Goal: Information Seeking & Learning: Learn about a topic

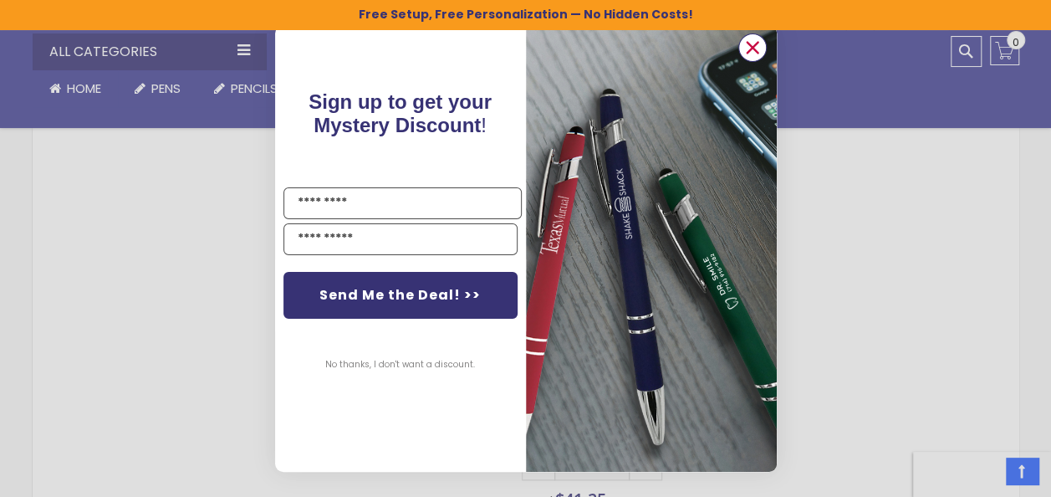
click at [755, 38] on circle "Close dialog" at bounding box center [751, 47] width 25 height 25
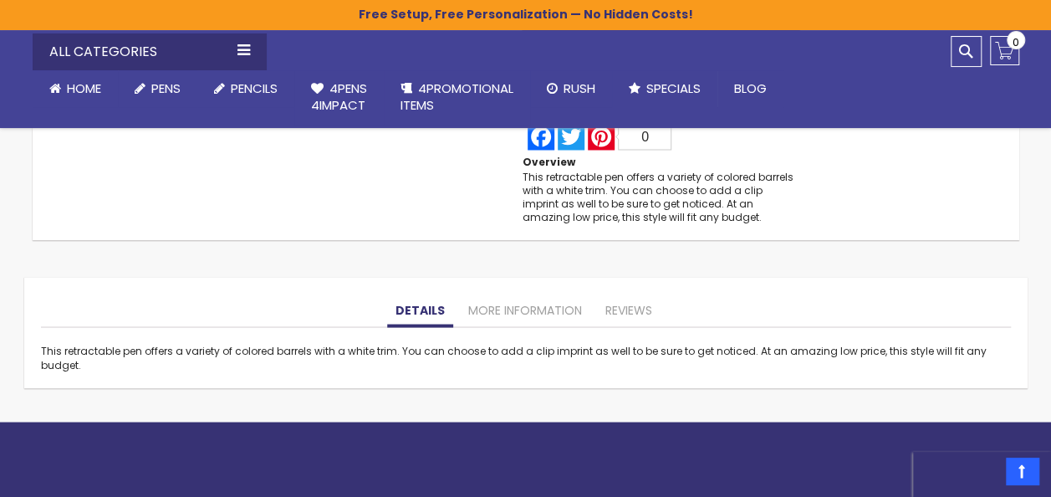
scroll to position [1403, 0]
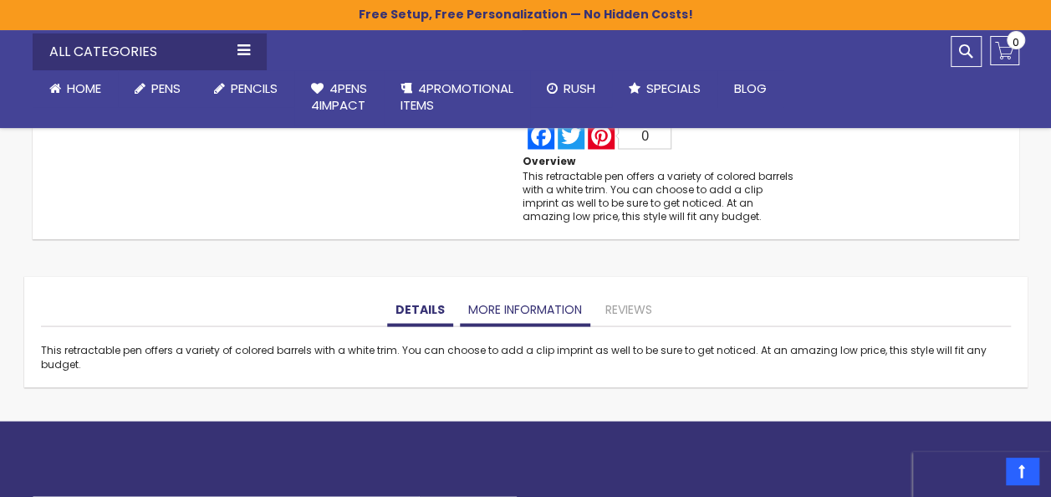
click at [535, 309] on link "More Information" at bounding box center [525, 309] width 130 height 33
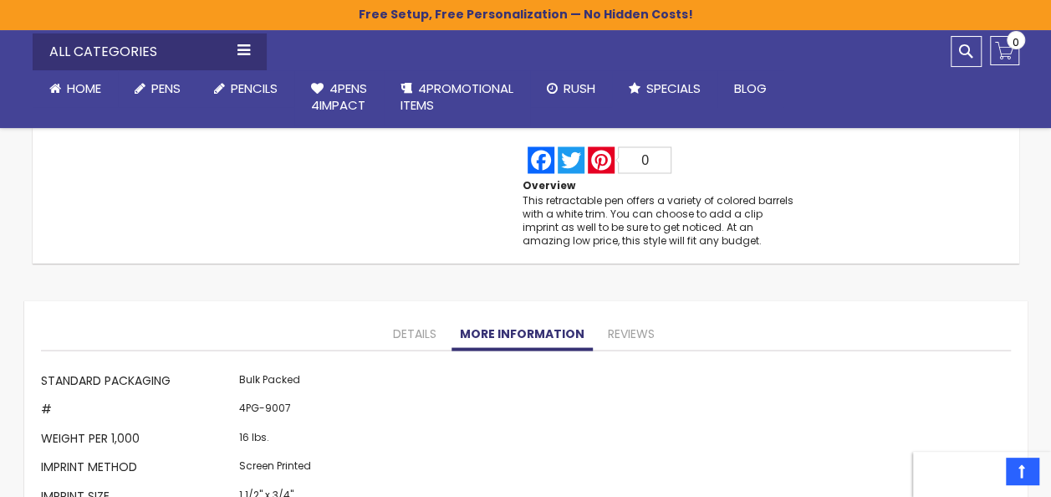
scroll to position [1375, 0]
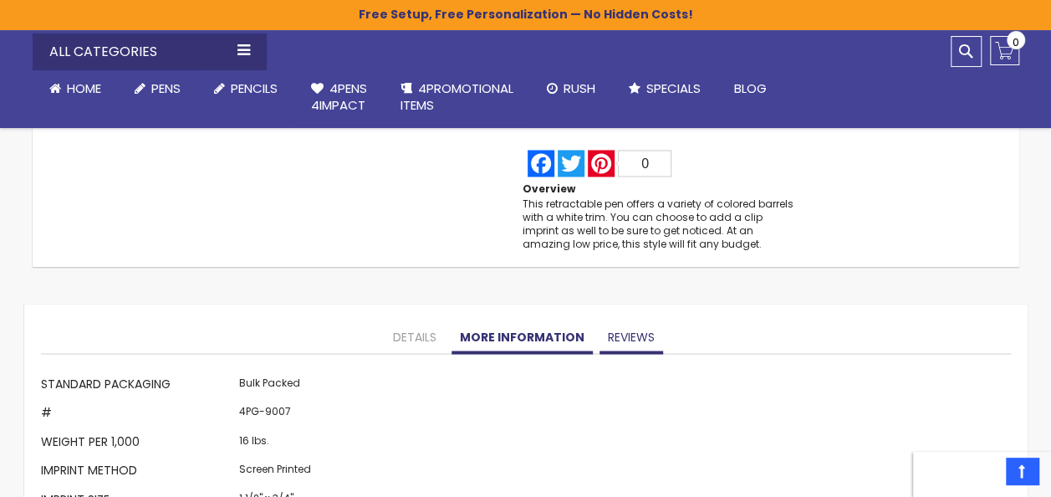
click at [654, 344] on link "Reviews" at bounding box center [632, 336] width 64 height 33
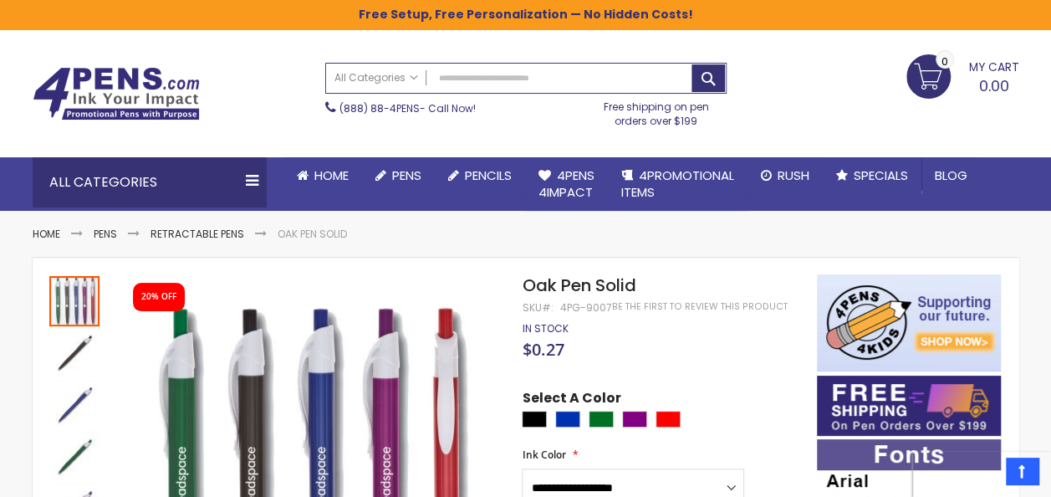
scroll to position [0, 0]
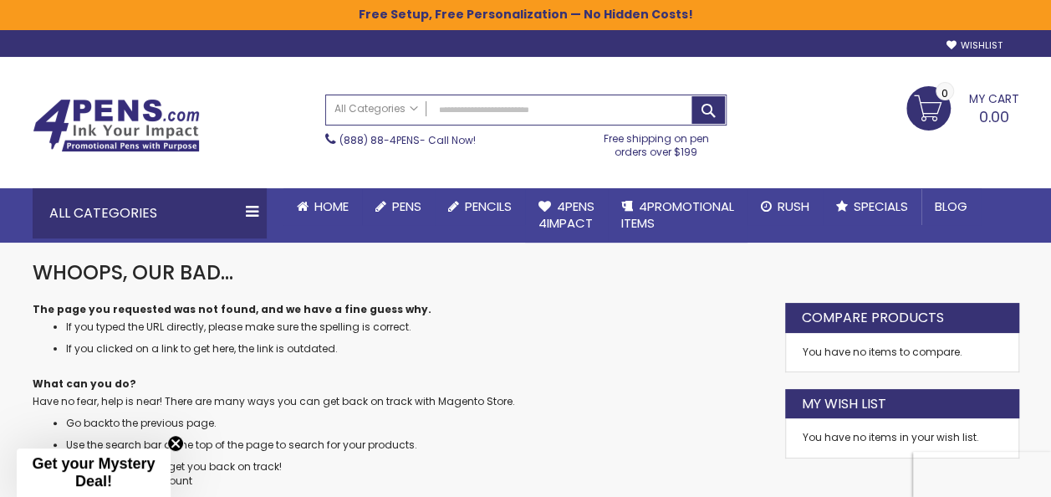
click at [564, 73] on div "Toggle Nav Search All Categories All Categories Pens Plastic Pens Metal Pens Gr…" at bounding box center [526, 122] width 1004 height 131
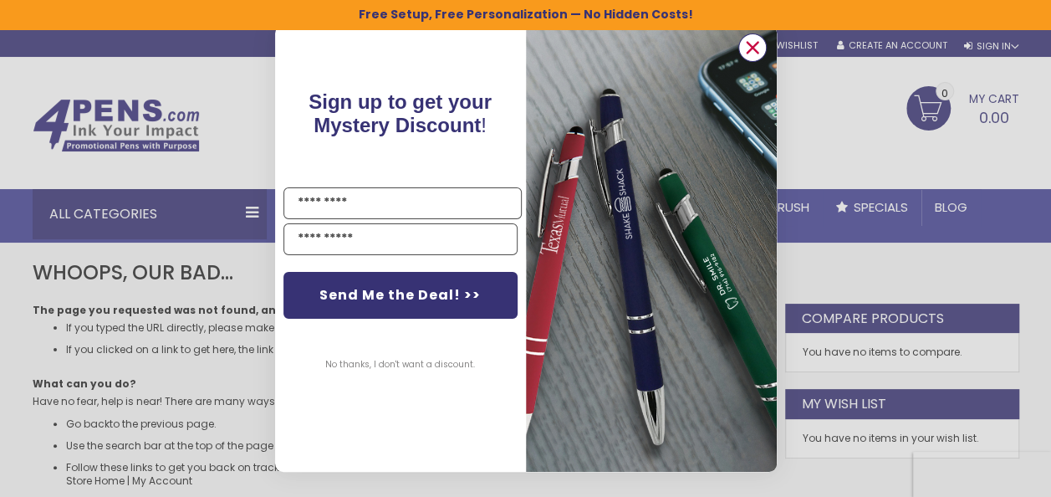
click at [751, 37] on circle "Close dialog" at bounding box center [751, 47] width 25 height 25
